Goal: Check status: Check status

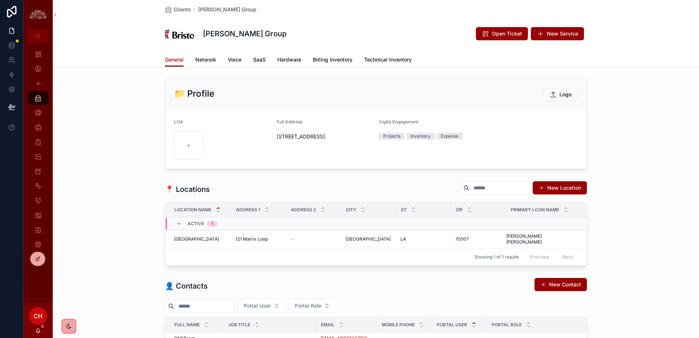
scroll to position [235, 0]
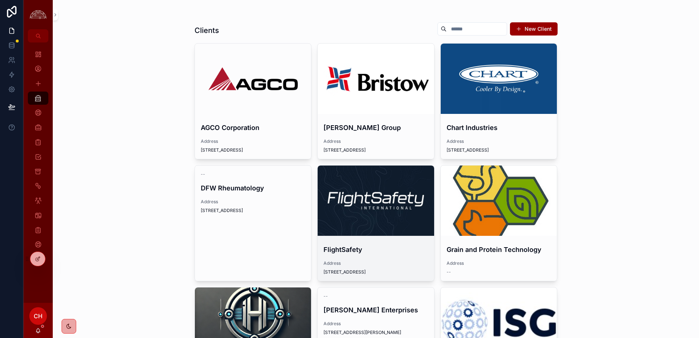
scroll to position [28, 0]
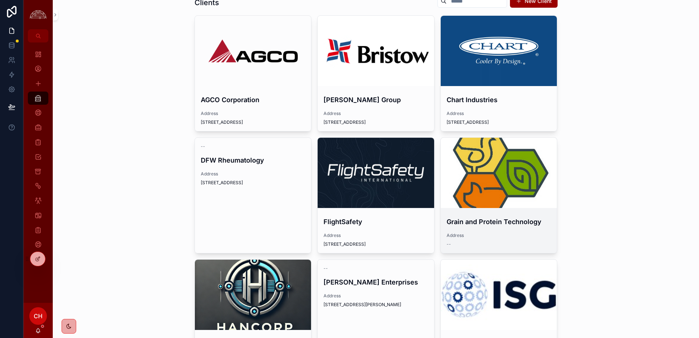
click at [481, 196] on div "scrollable content" at bounding box center [499, 173] width 117 height 70
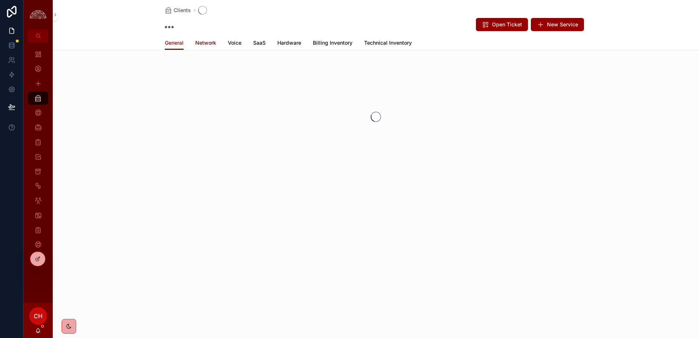
click at [212, 42] on span "Network" at bounding box center [205, 42] width 21 height 7
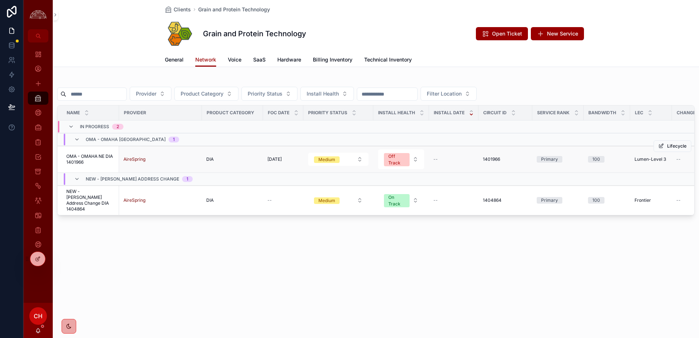
click at [103, 162] on span "OMA - OMAHA NE DIA 1401966" at bounding box center [90, 160] width 48 height 12
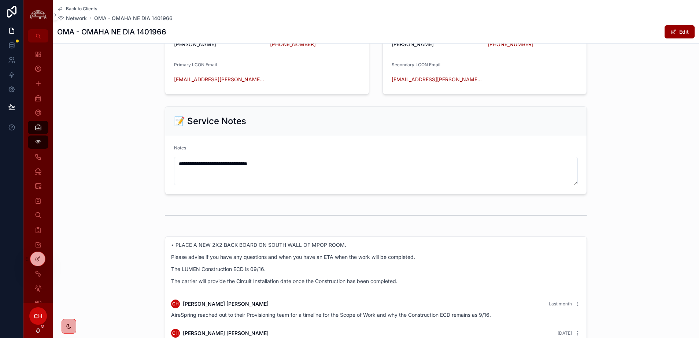
scroll to position [908, 0]
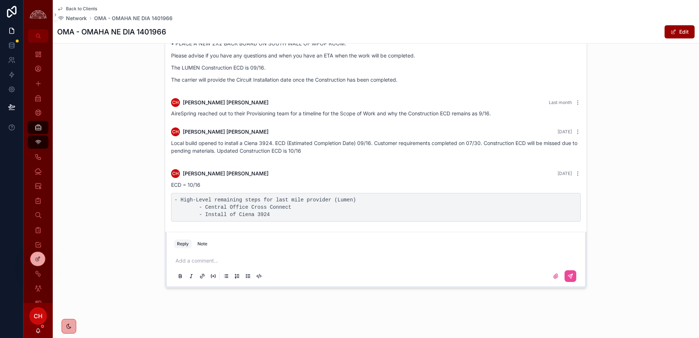
click at [209, 259] on p "scrollable content" at bounding box center [378, 260] width 404 height 7
click at [190, 262] on p "scrollable content" at bounding box center [378, 260] width 404 height 7
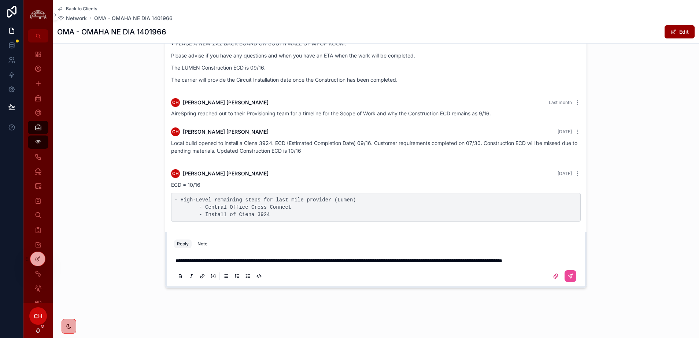
scroll to position [900, 0]
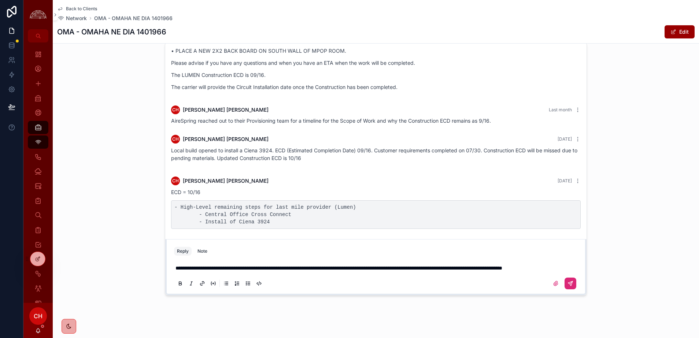
click at [573, 284] on icon "scrollable content" at bounding box center [571, 284] width 6 height 6
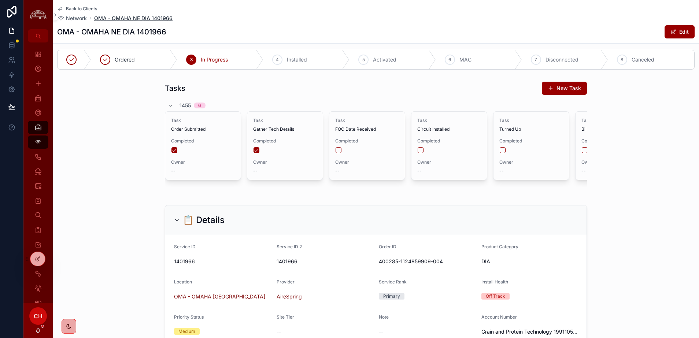
scroll to position [0, 0]
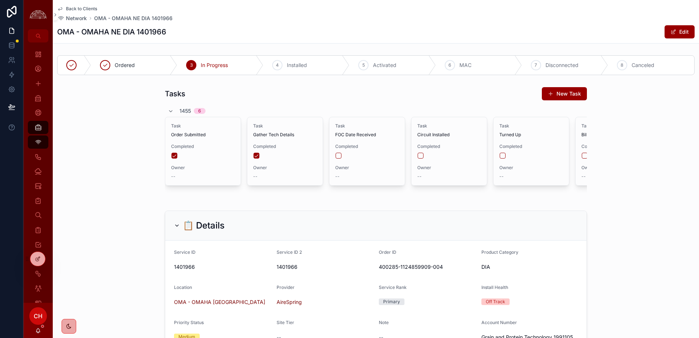
click at [93, 9] on span "Back to Clients" at bounding box center [81, 9] width 31 height 6
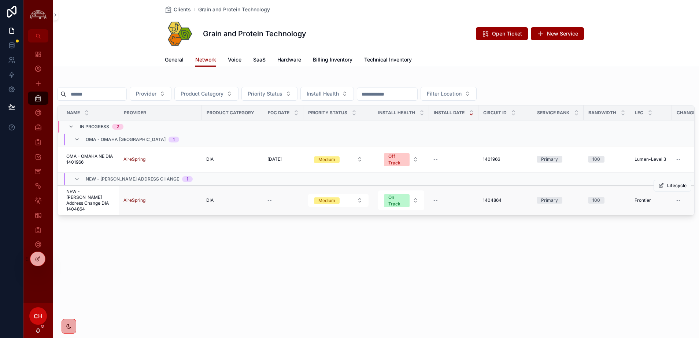
click at [106, 203] on span "NEW - [PERSON_NAME] Address Change DIA 1404864" at bounding box center [90, 200] width 48 height 23
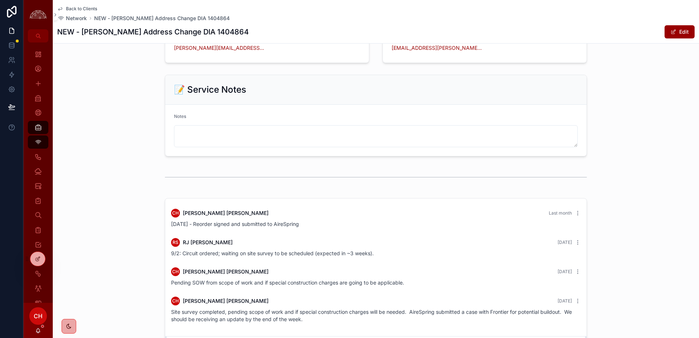
scroll to position [842, 0]
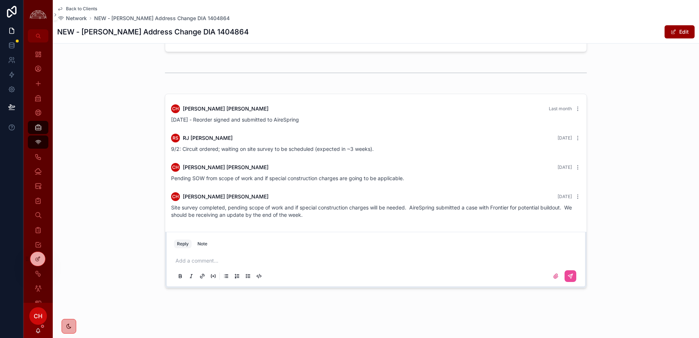
click at [233, 258] on p "scrollable content" at bounding box center [378, 260] width 404 height 7
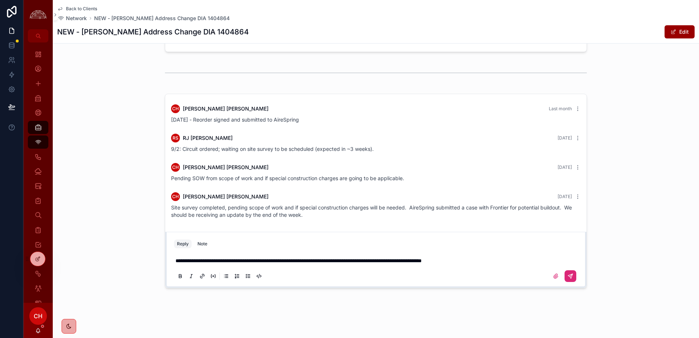
click at [574, 276] on button "scrollable content" at bounding box center [571, 277] width 12 height 12
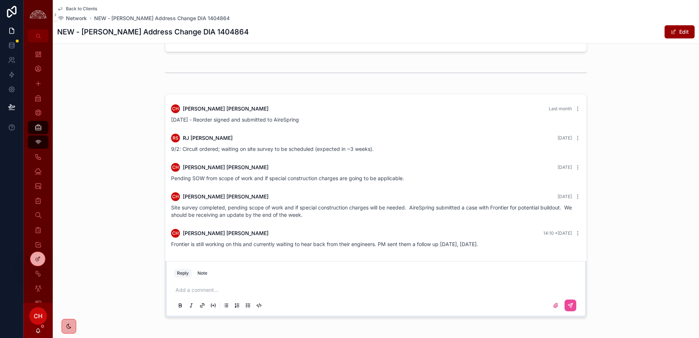
click at [73, 10] on span "Back to Clients" at bounding box center [81, 9] width 31 height 6
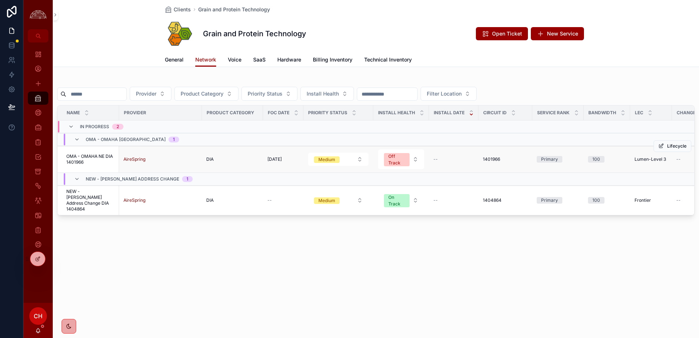
click at [93, 161] on span "OMA - OMAHA NE DIA 1401966" at bounding box center [90, 160] width 48 height 12
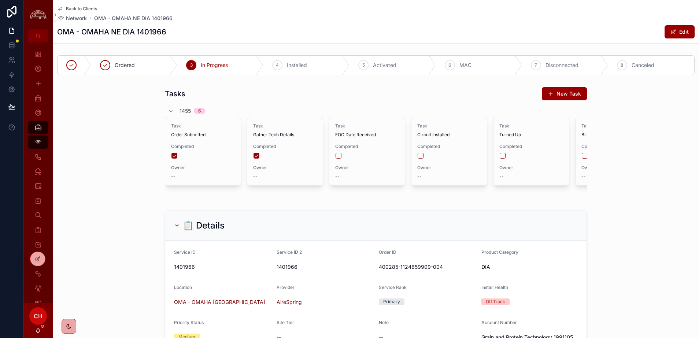
click at [95, 9] on span "Back to Clients" at bounding box center [81, 9] width 31 height 6
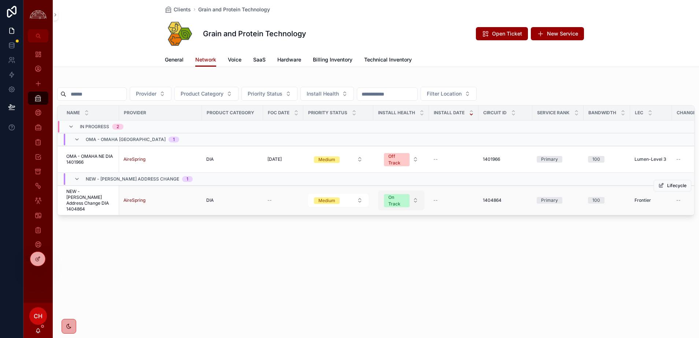
click at [413, 197] on button "On Track" at bounding box center [401, 201] width 46 height 20
click at [389, 264] on div "Off Track" at bounding box center [401, 264] width 88 height 11
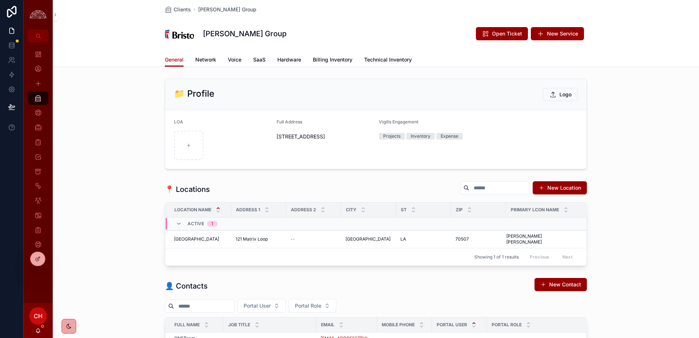
scroll to position [235, 0]
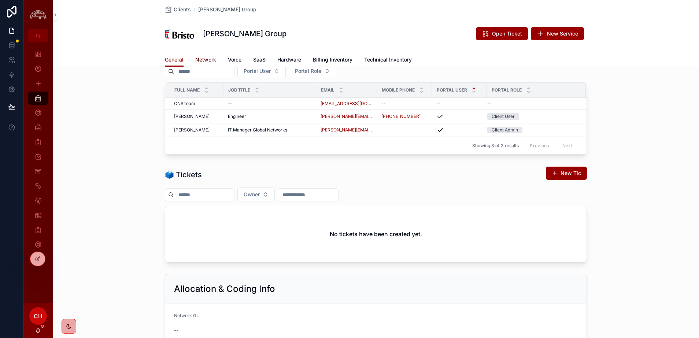
click at [210, 56] on span "Network" at bounding box center [205, 59] width 21 height 7
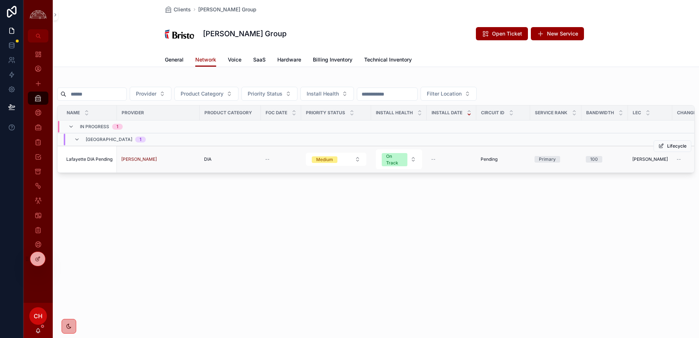
click at [147, 161] on div "Cox" at bounding box center [158, 160] width 74 height 6
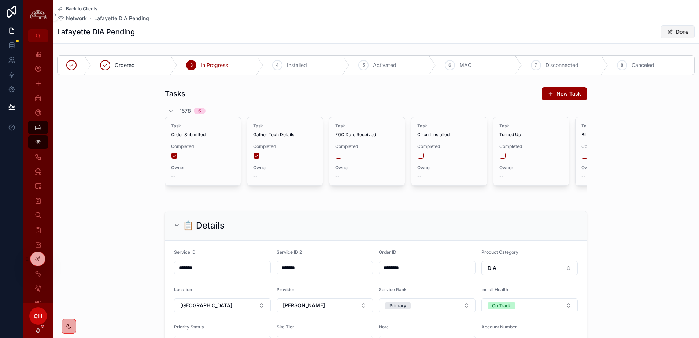
click at [680, 32] on button "Done" at bounding box center [678, 31] width 34 height 13
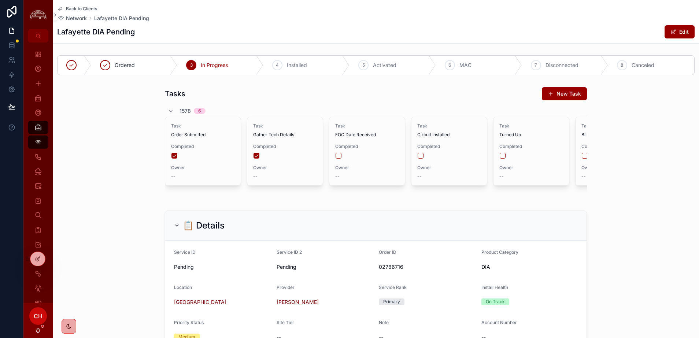
click at [89, 8] on span "Back to Clients" at bounding box center [81, 9] width 31 height 6
